Goal: Find specific page/section: Find specific page/section

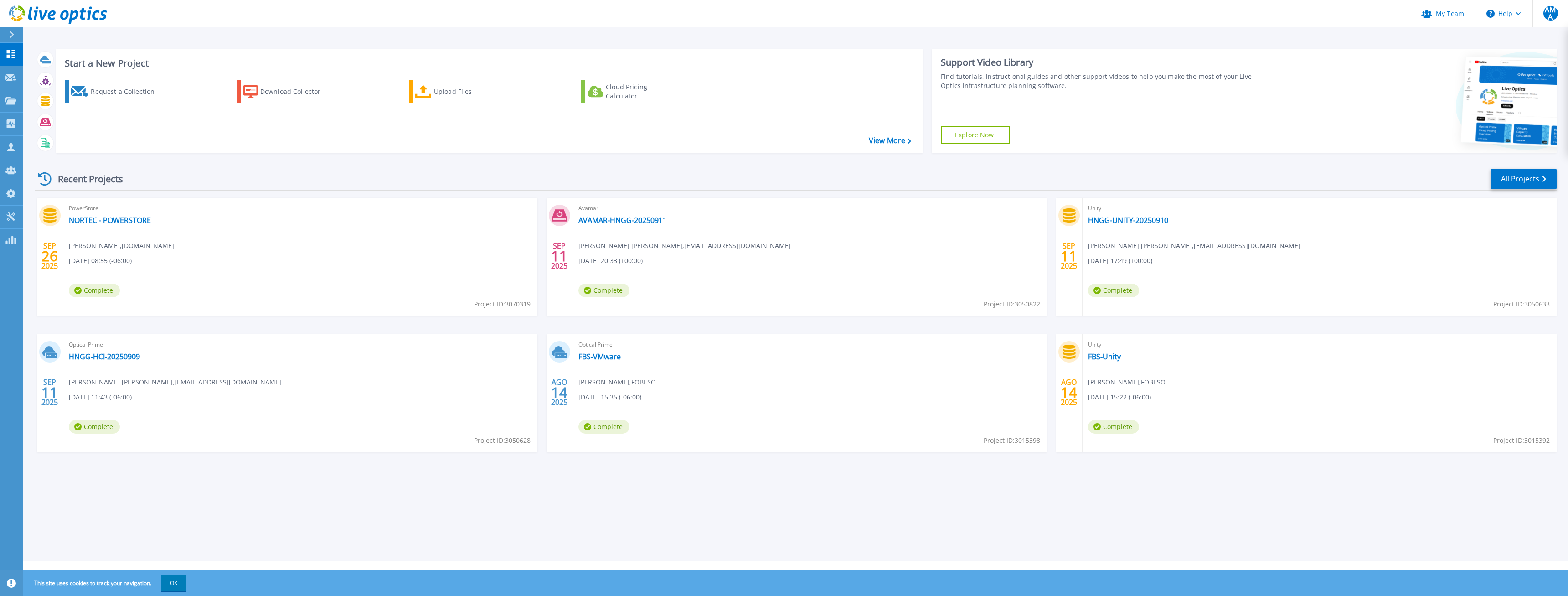
click at [10, 32] on icon at bounding box center [12, 35] width 4 height 7
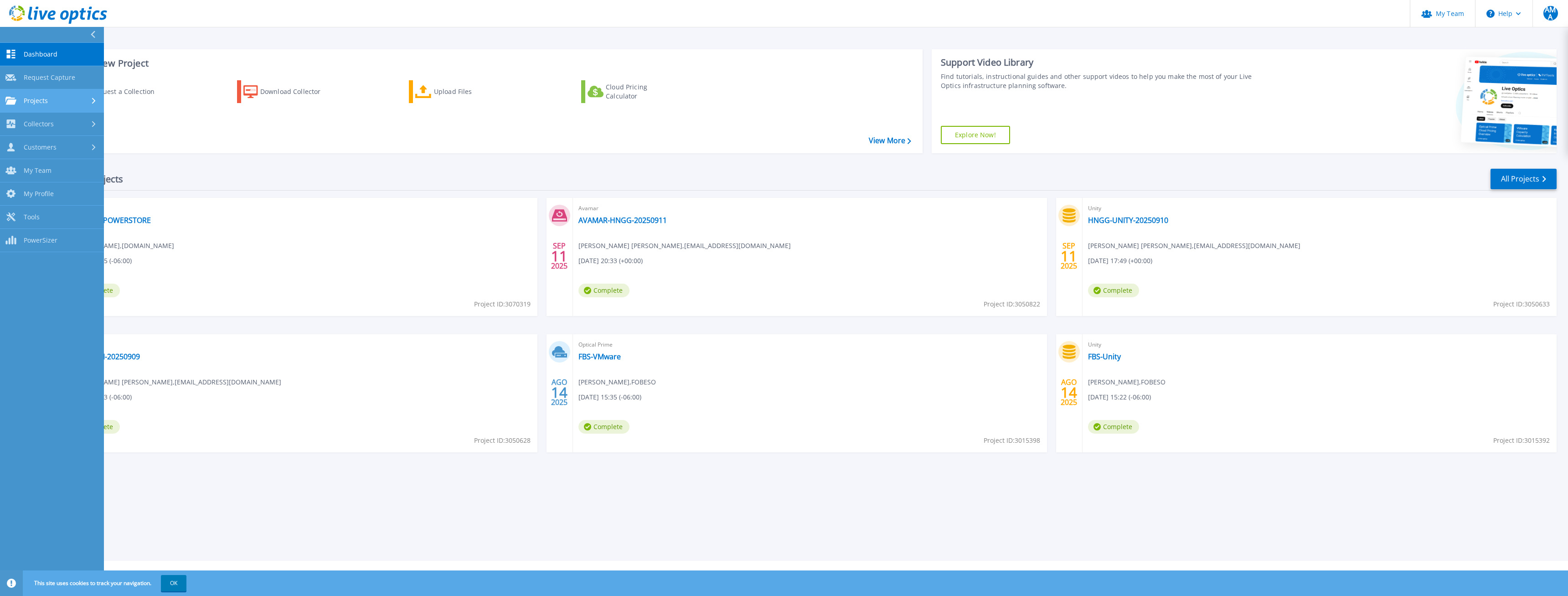
click at [48, 103] on div "Projects" at bounding box center [52, 100] width 93 height 8
click at [46, 119] on link "Search Projects" at bounding box center [52, 124] width 104 height 23
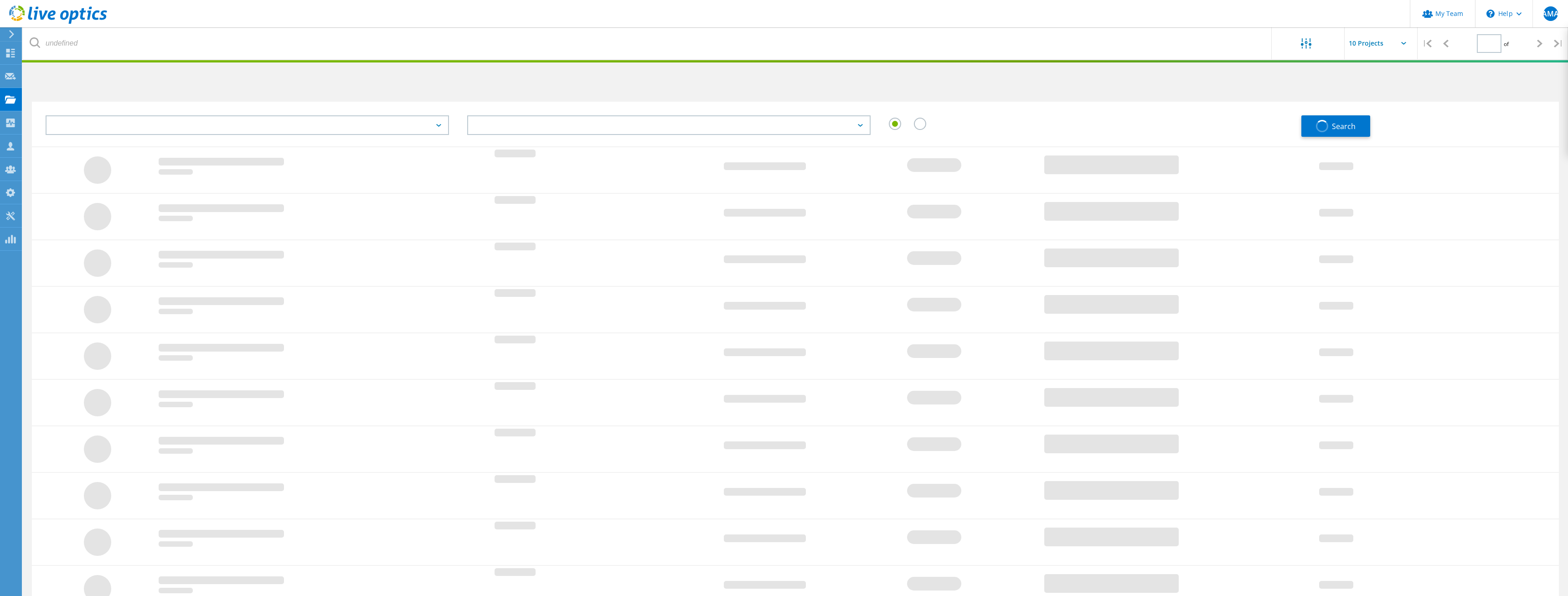
type input "1"
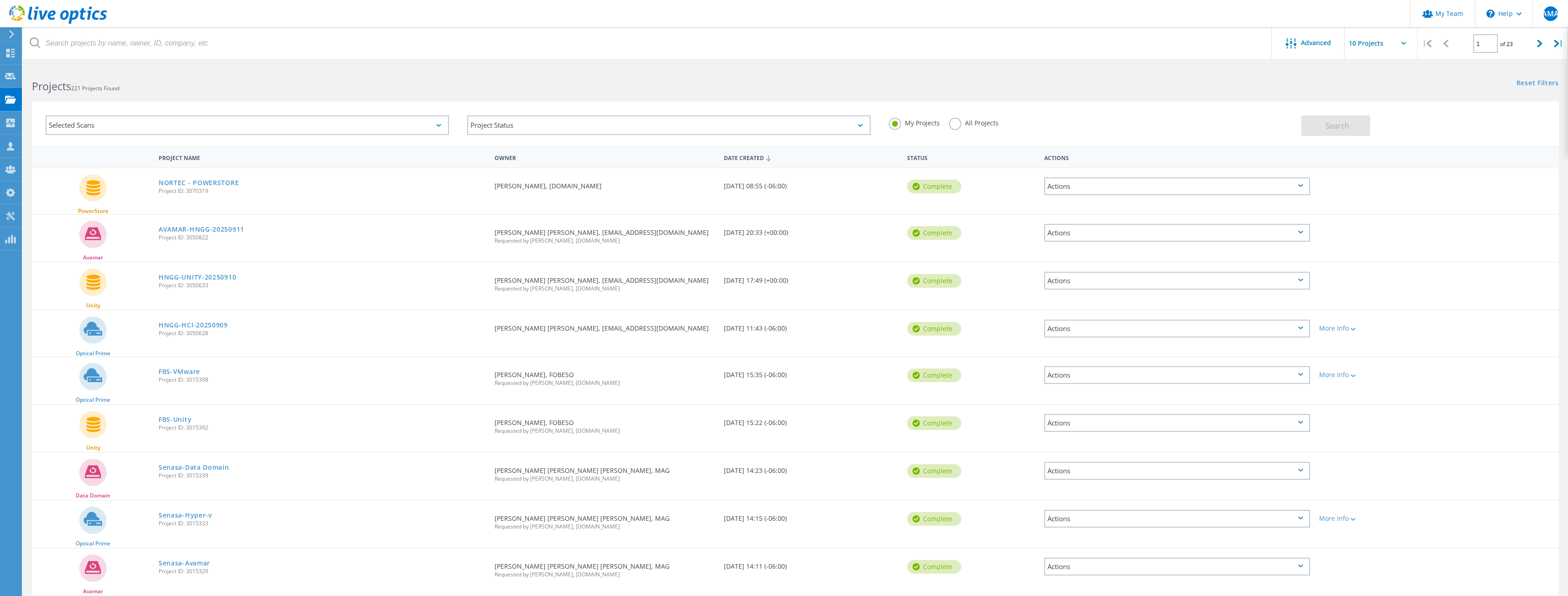
click at [1395, 43] on input "text" at bounding box center [1390, 43] width 91 height 32
click at [1382, 111] on div "Show 40 Projects" at bounding box center [1390, 112] width 90 height 15
type input "Show 40 Projects"
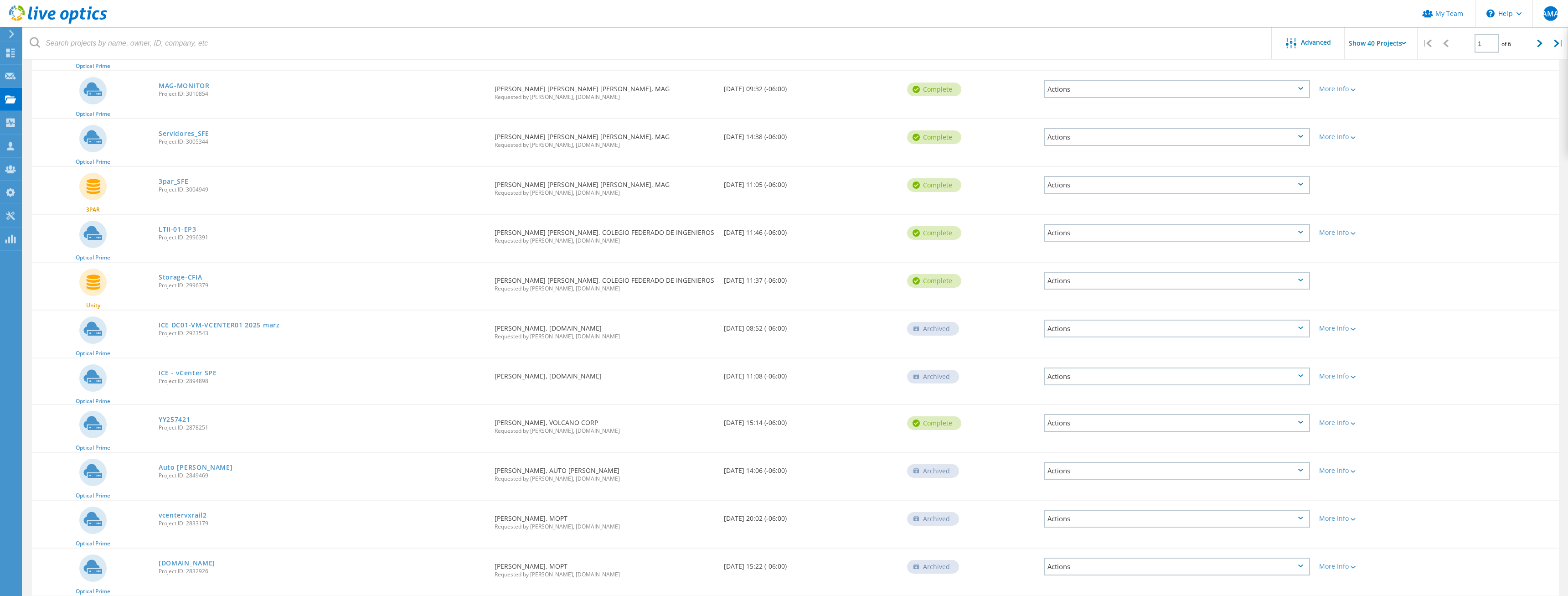
scroll to position [698, 0]
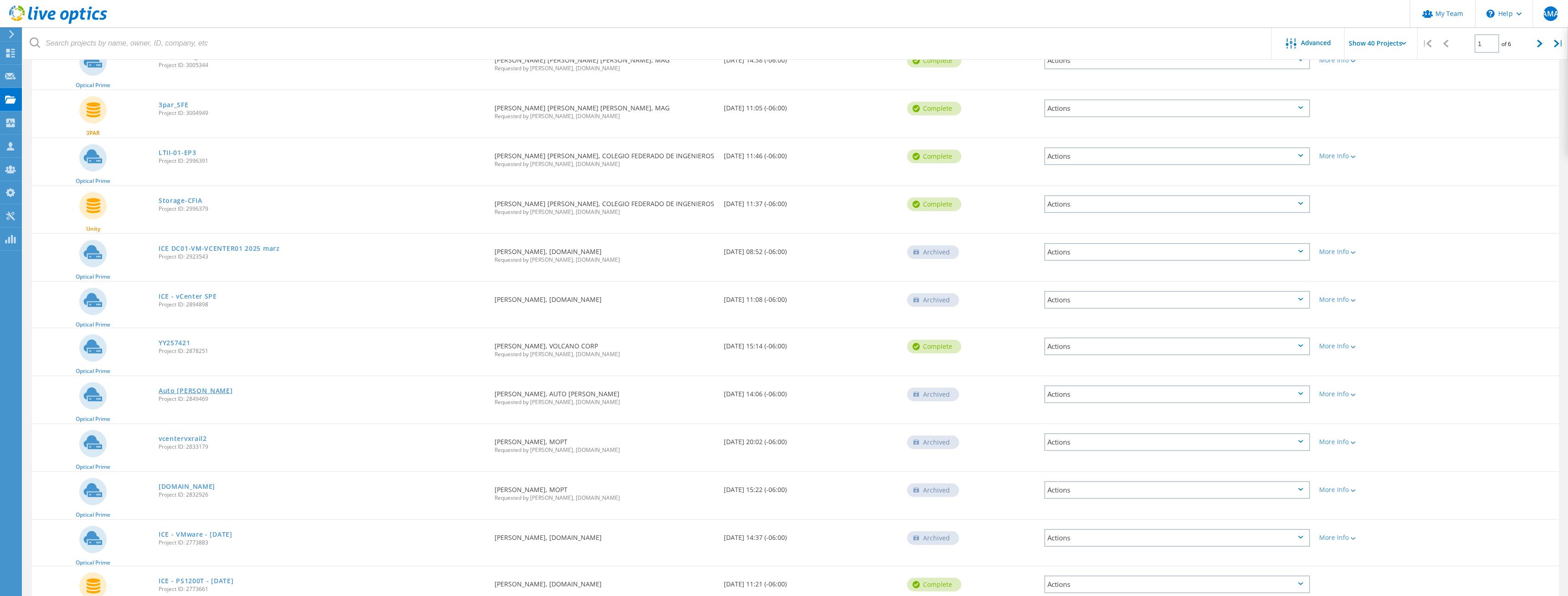
click at [169, 392] on link "Auto [PERSON_NAME]" at bounding box center [196, 391] width 74 height 6
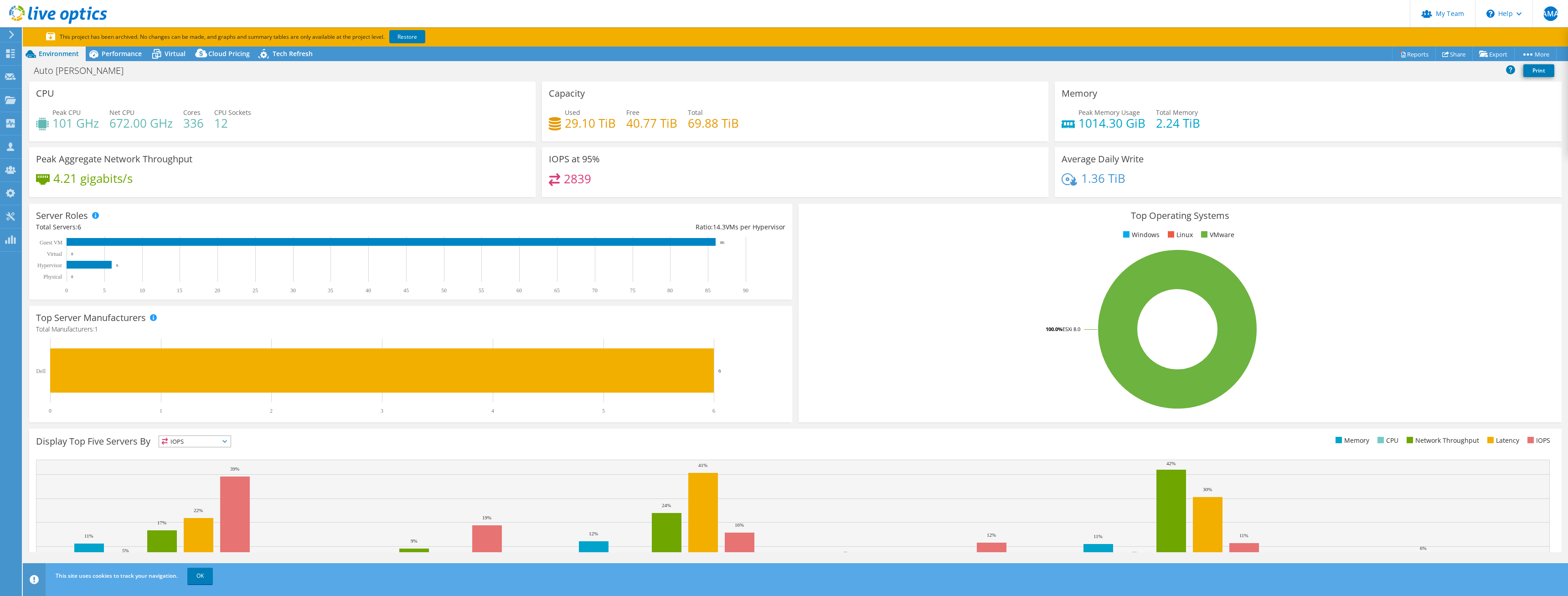
select select "USD"
click at [128, 68] on div "Auto [PERSON_NAME] Print" at bounding box center [795, 71] width 1545 height 17
click at [119, 55] on span "Performance" at bounding box center [122, 54] width 40 height 9
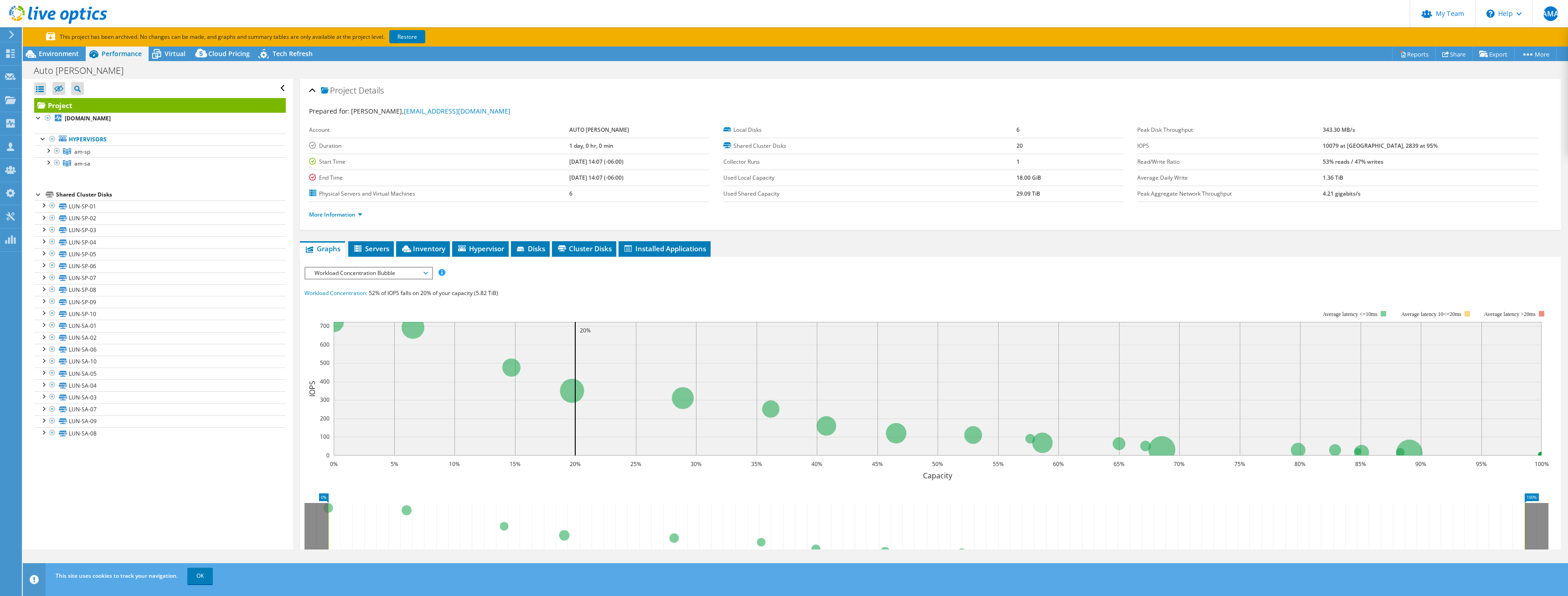
click at [967, 221] on div "More Information" at bounding box center [930, 215] width 1242 height 26
